Goal: Task Accomplishment & Management: Use online tool/utility

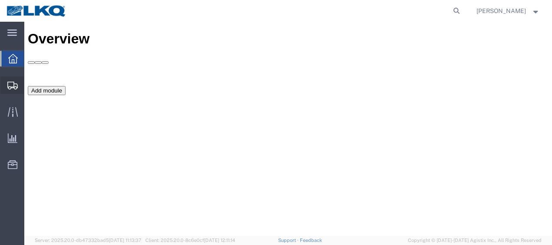
click at [0, 0] on span "Shipment Manager" at bounding box center [0, 0] width 0 height 0
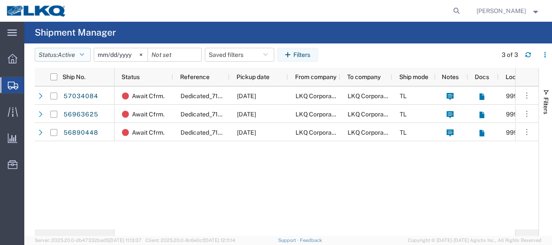
click at [84, 56] on icon "button" at bounding box center [82, 55] width 4 height 6
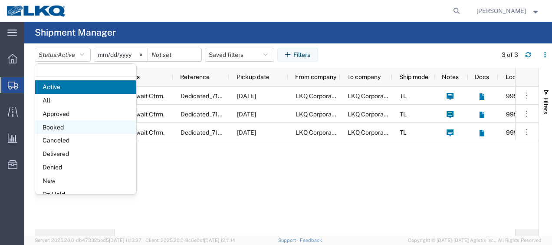
click at [70, 122] on span "Booked" at bounding box center [85, 127] width 101 height 13
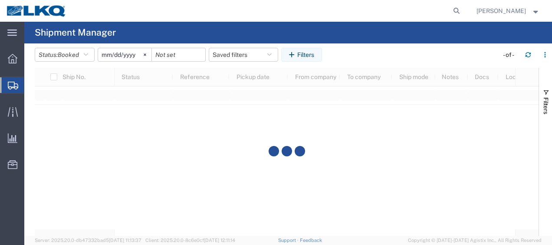
click at [104, 53] on input "[DATE]" at bounding box center [124, 54] width 53 height 13
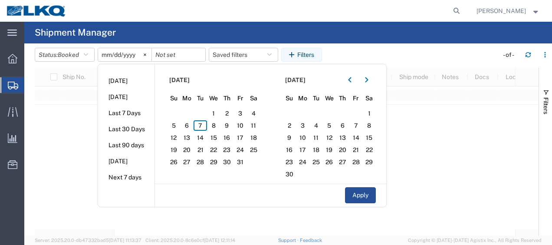
type input "[DATE]"
click at [206, 125] on span "7" at bounding box center [199, 125] width 13 height 10
click at [219, 125] on span "8" at bounding box center [213, 125] width 13 height 10
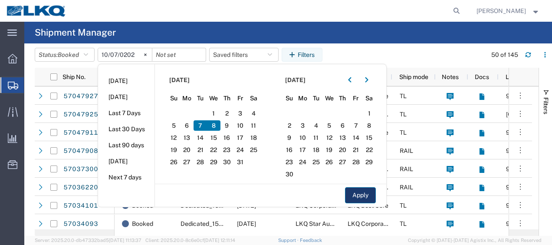
click at [358, 193] on button "Apply" at bounding box center [360, 195] width 31 height 16
type input "[DATE]"
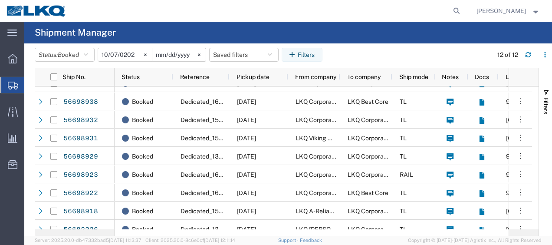
scroll to position [75, 0]
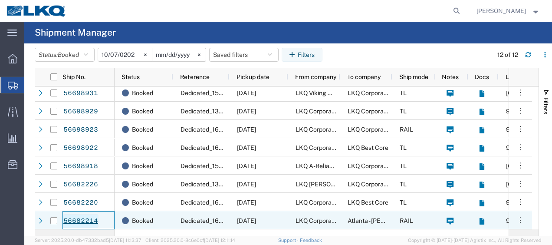
click at [88, 219] on link "56682214" at bounding box center [81, 221] width 36 height 14
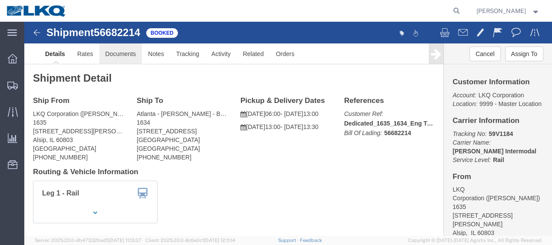
click link "Documents"
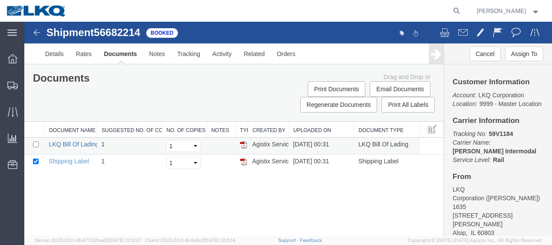
click at [80, 142] on link "LKQ Bill Of Lading" at bounding box center [74, 144] width 50 height 7
click at [36, 33] on img at bounding box center [37, 32] width 10 height 10
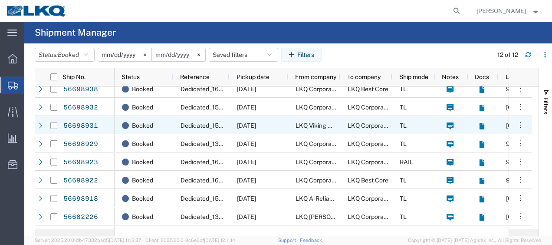
scroll to position [75, 0]
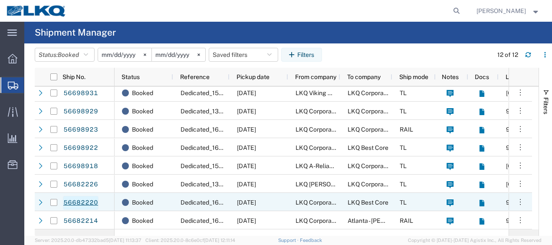
click at [87, 200] on link "56682220" at bounding box center [81, 203] width 36 height 14
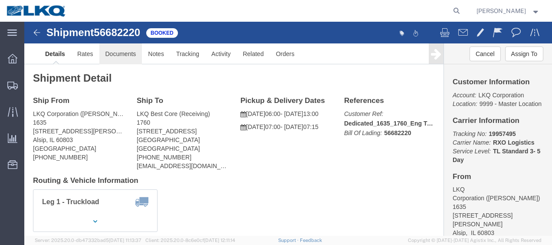
click link "Documents"
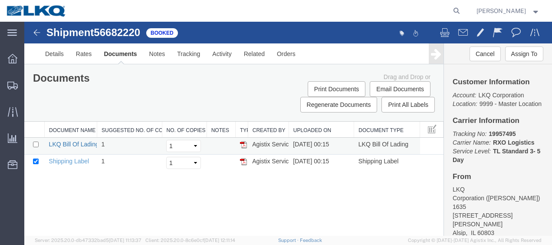
click at [76, 144] on link "LKQ Bill Of Lading" at bounding box center [74, 144] width 50 height 7
click at [35, 31] on img at bounding box center [37, 32] width 10 height 10
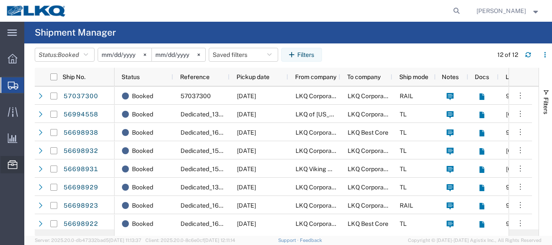
click at [0, 0] on span "Location Appointment" at bounding box center [0, 0] width 0 height 0
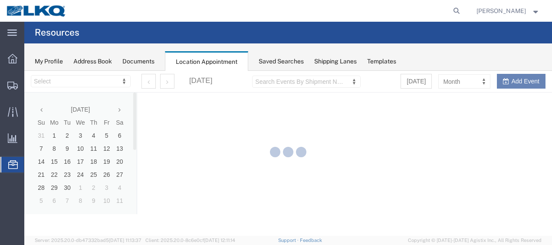
select select "27578"
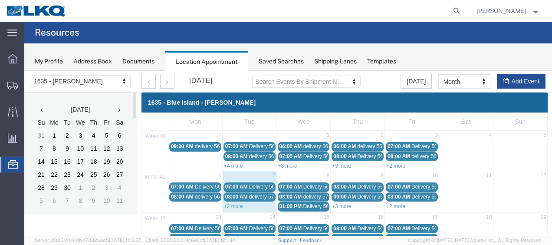
click at [121, 109] on th at bounding box center [119, 109] width 13 height 13
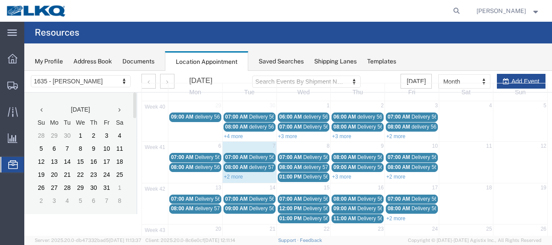
scroll to position [43, 0]
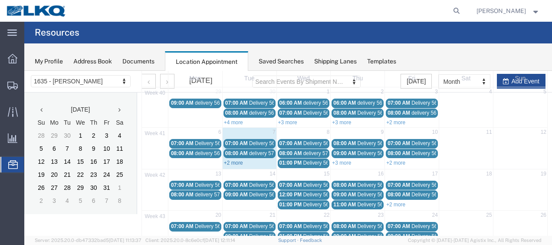
click at [231, 161] on link "+2 more" at bounding box center [233, 163] width 19 height 6
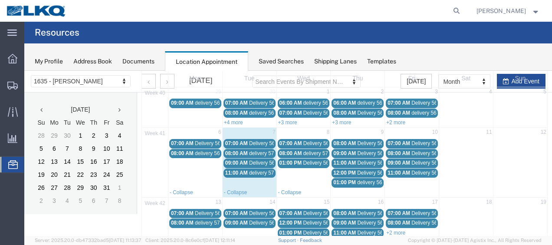
click at [257, 142] on span "Delivery 56681447" at bounding box center [270, 143] width 43 height 6
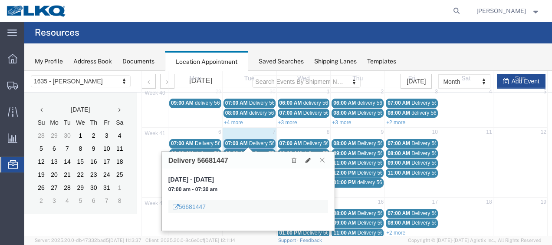
click at [324, 158] on icon at bounding box center [322, 159] width 5 height 5
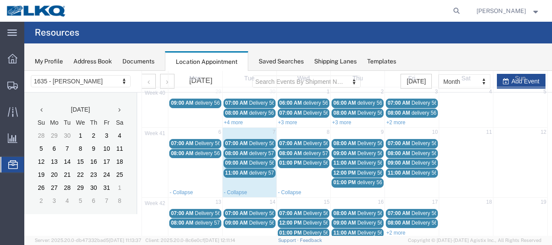
click at [256, 153] on span "delivery 57021923" at bounding box center [270, 153] width 42 height 6
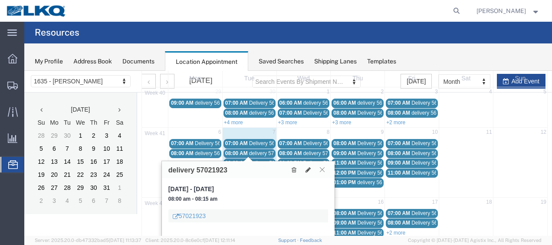
click at [326, 169] on button at bounding box center [322, 169] width 12 height 8
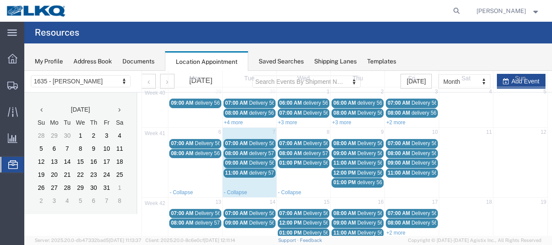
click at [269, 162] on span "Delivery 56681439" at bounding box center [270, 163] width 43 height 6
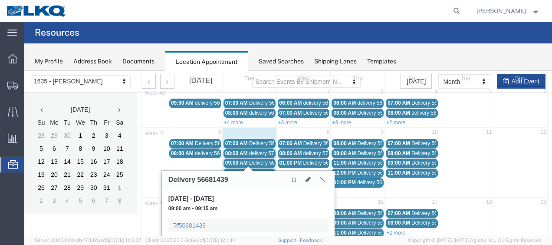
click at [320, 177] on icon at bounding box center [322, 178] width 5 height 5
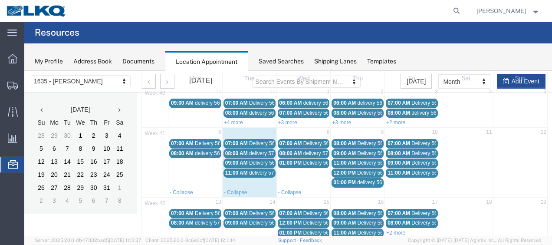
click at [260, 170] on span "delivery 57022985" at bounding box center [270, 173] width 42 height 6
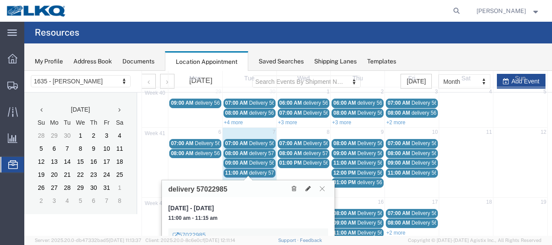
click at [324, 186] on icon at bounding box center [322, 188] width 5 height 5
